Goal: Task Accomplishment & Management: Manage account settings

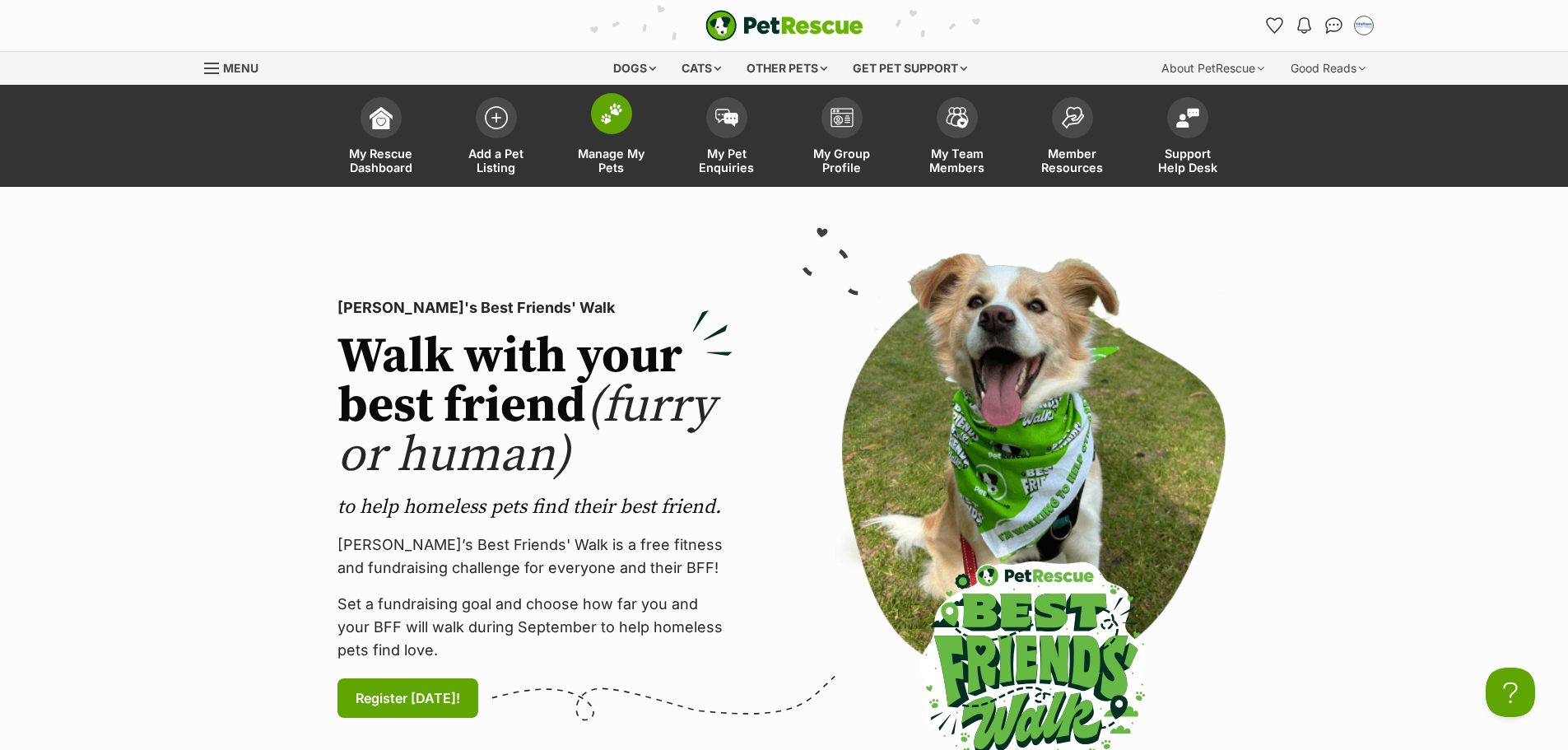
click at [623, 167] on span "Manage My Pets" at bounding box center [612, 160] width 74 height 28
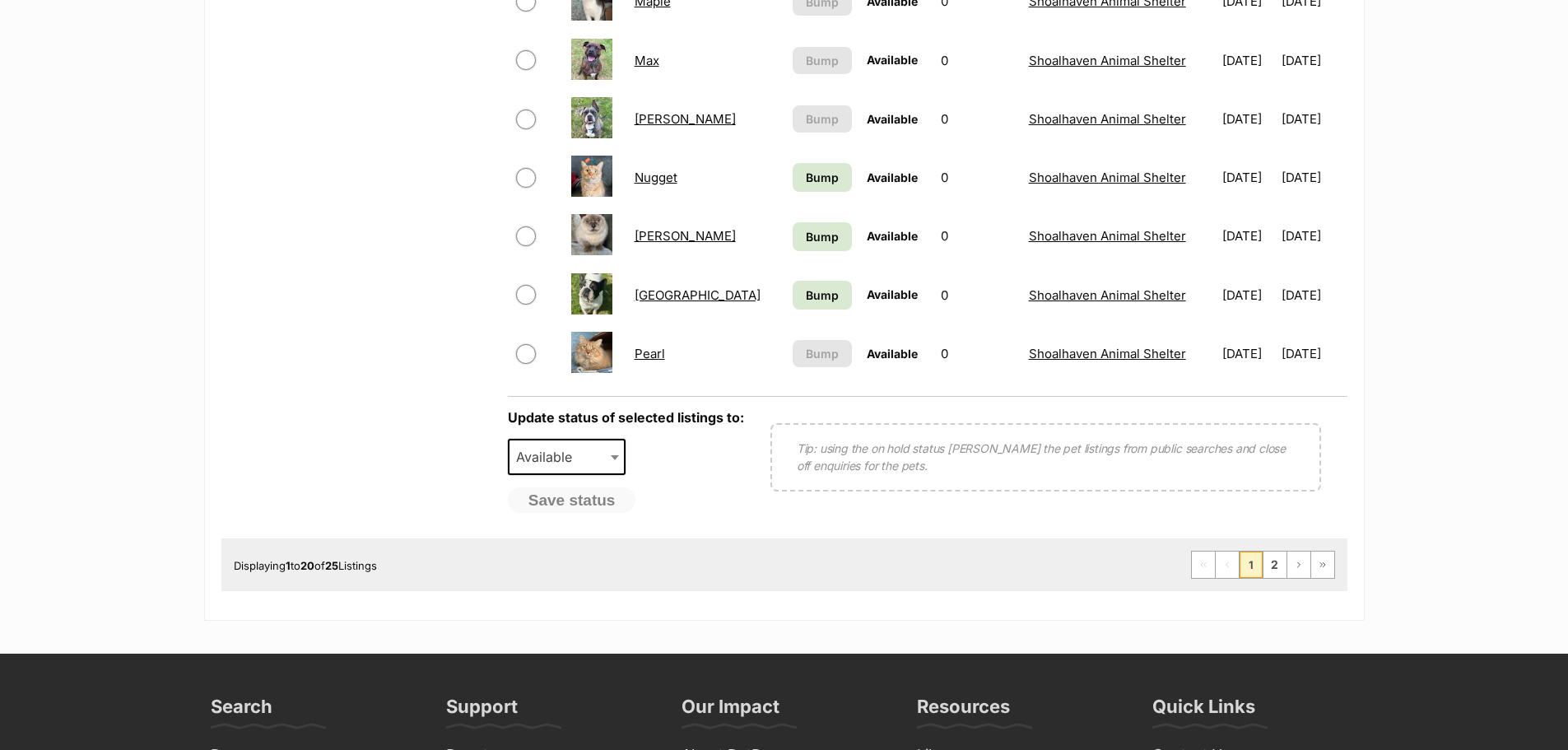
scroll to position [1234, 0]
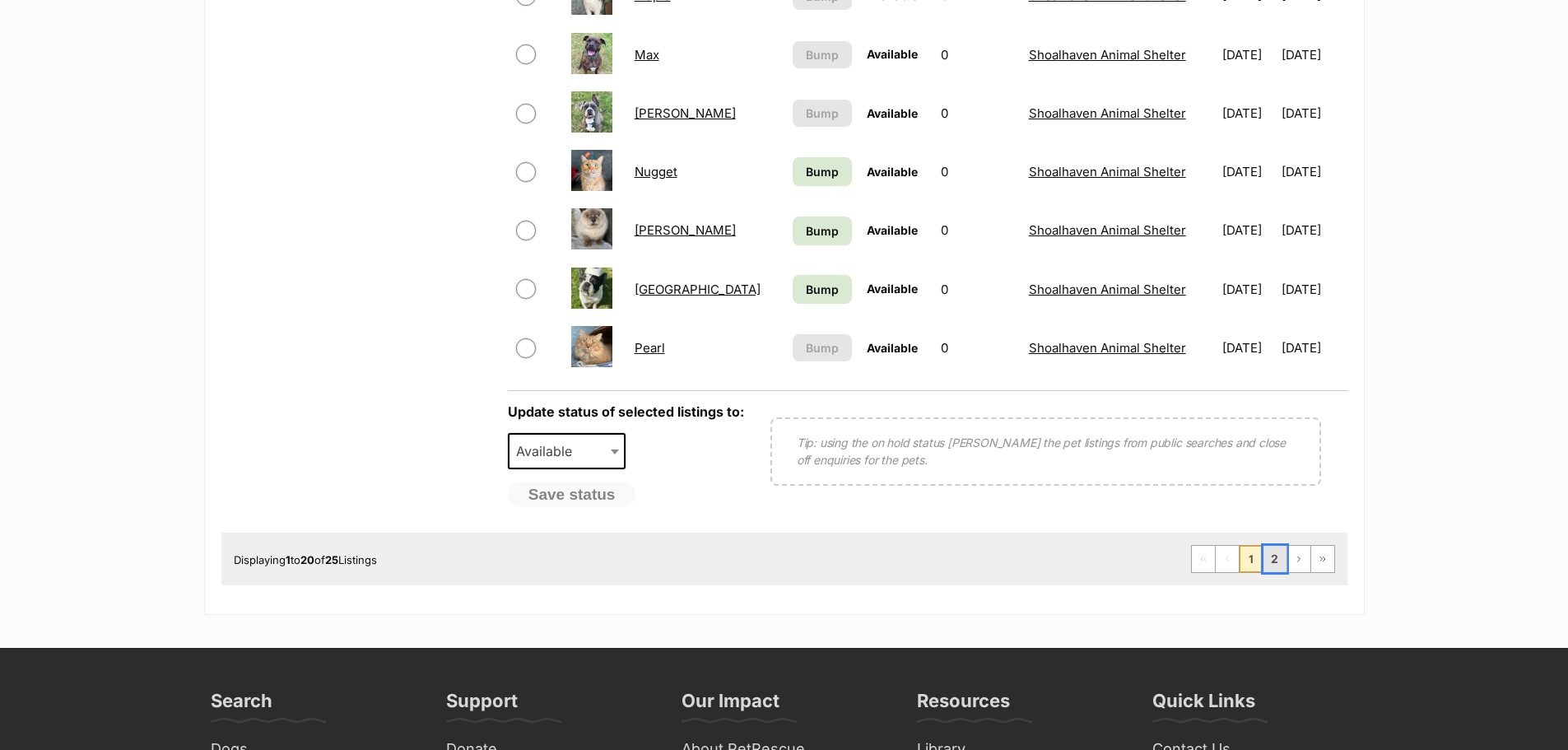
click at [1277, 553] on link "2" at bounding box center [1275, 558] width 23 height 26
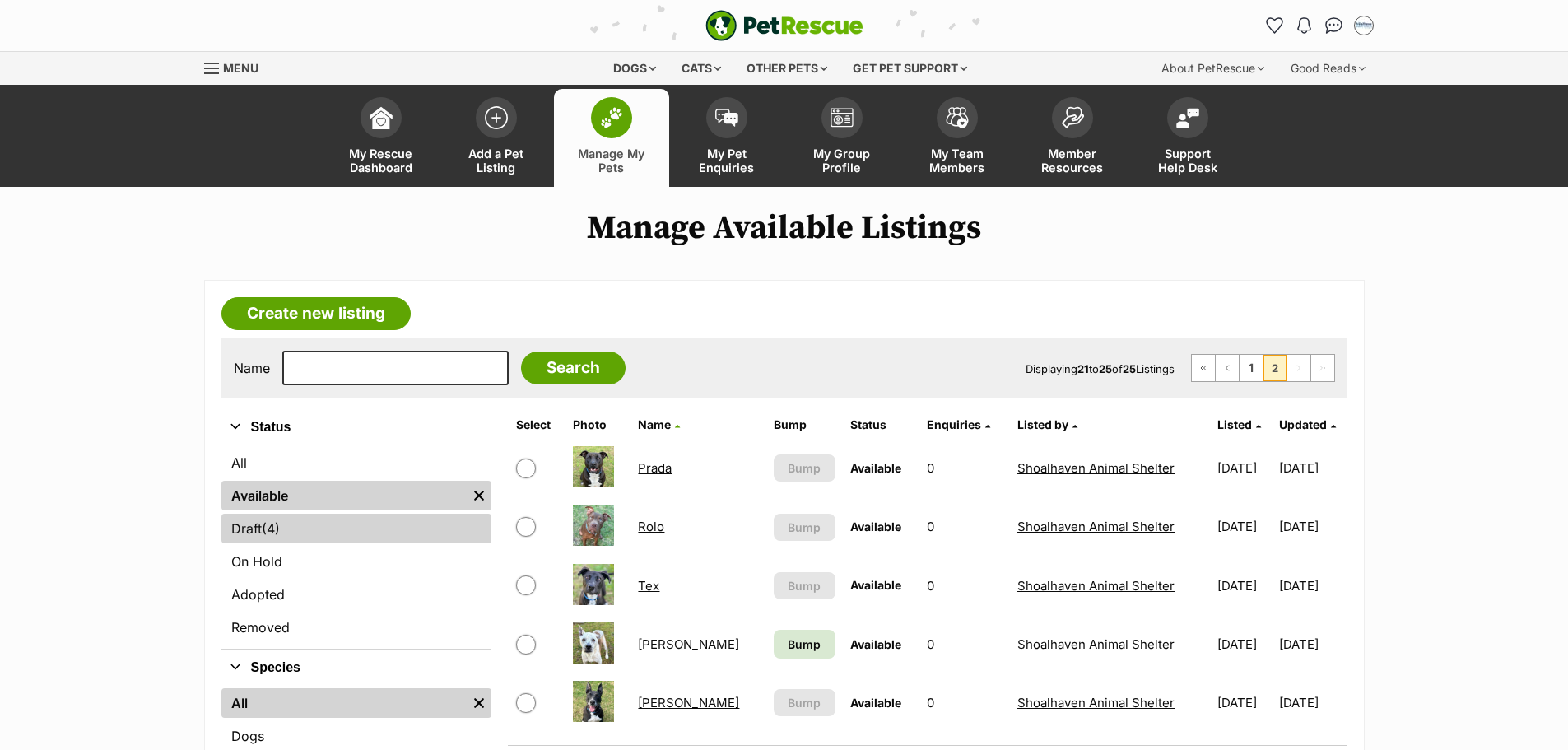
click at [252, 531] on link "Draft (4) Items" at bounding box center [356, 528] width 270 height 30
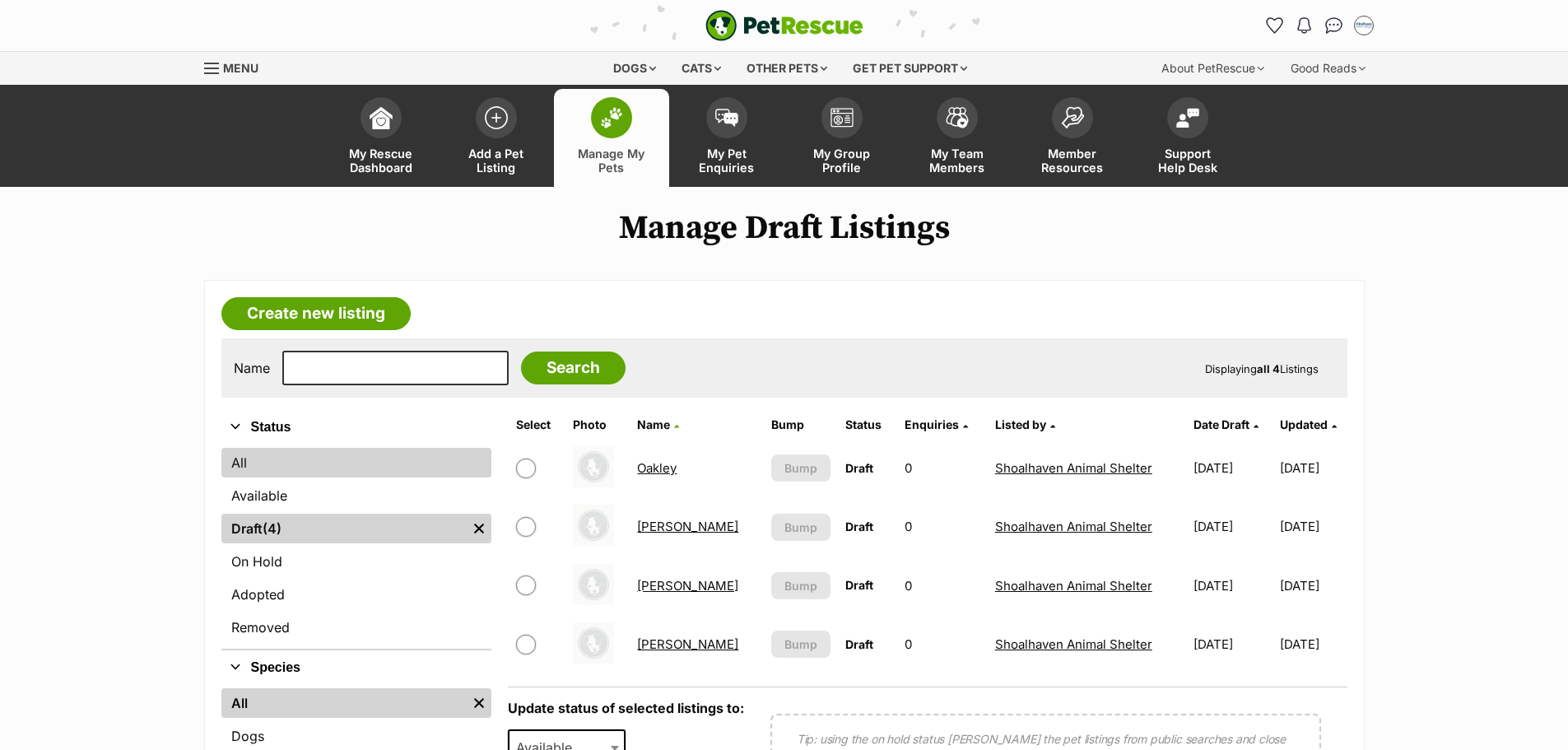
click at [274, 462] on link "All" at bounding box center [356, 462] width 270 height 30
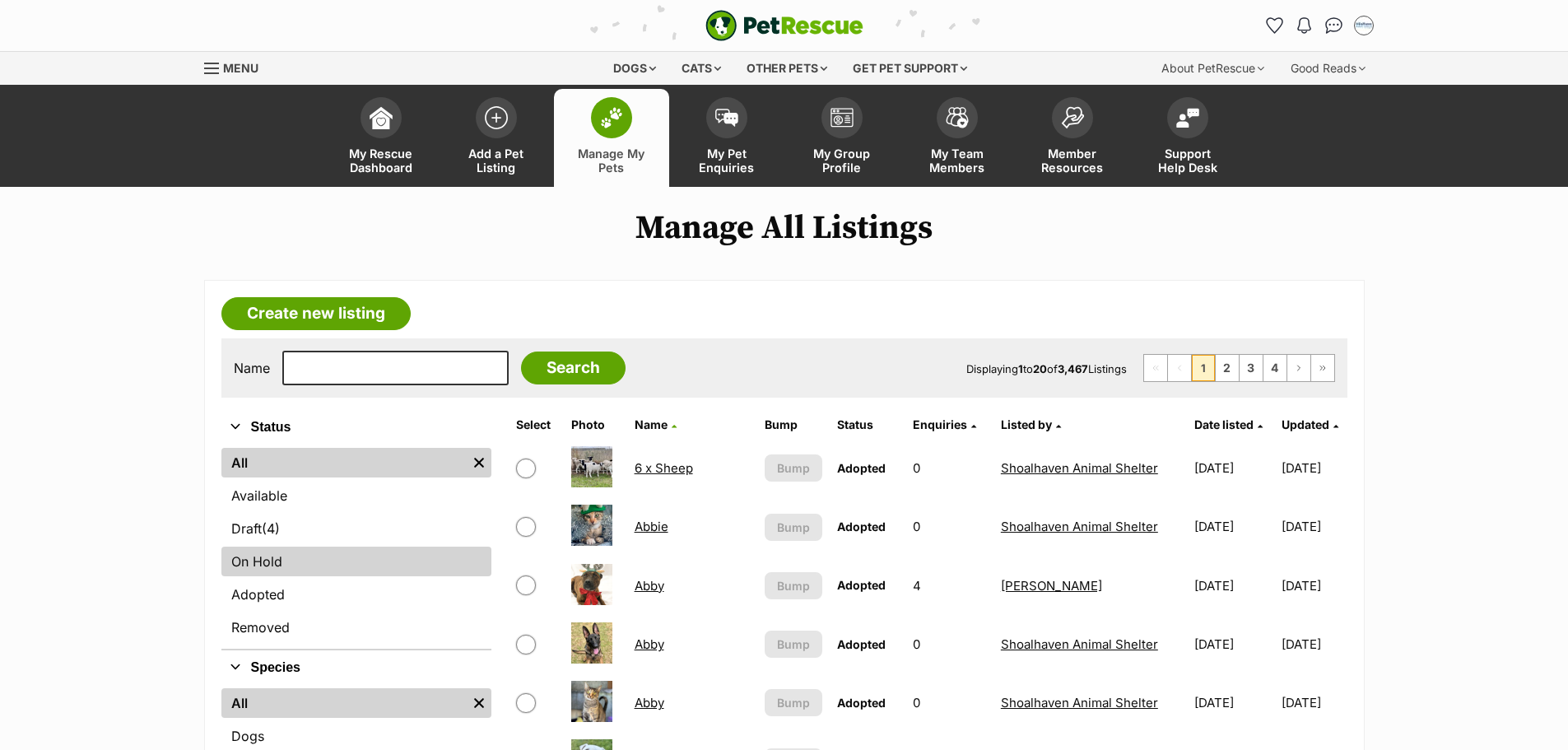
click at [286, 554] on link "On Hold" at bounding box center [356, 561] width 270 height 30
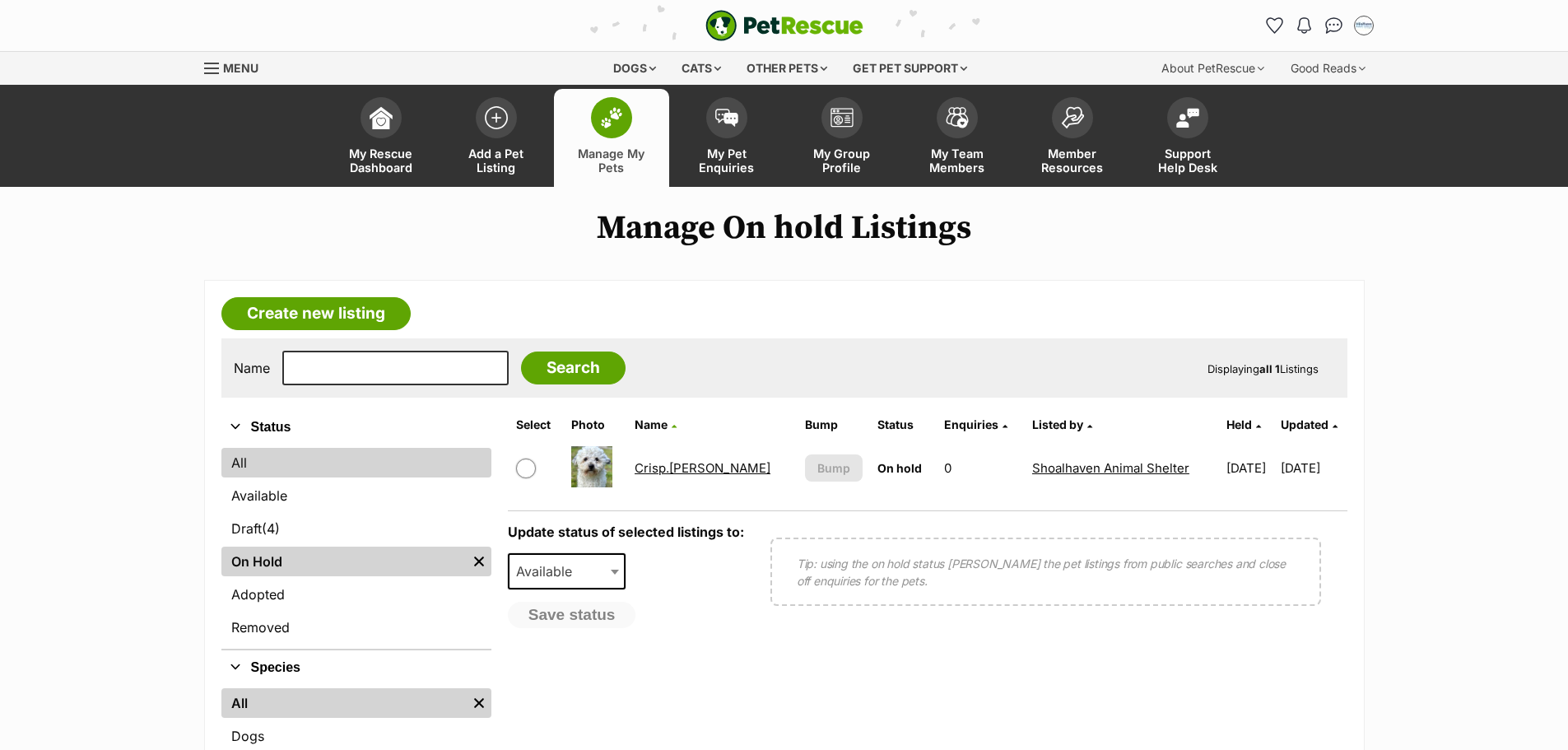
click at [245, 466] on link "All" at bounding box center [356, 462] width 270 height 30
